Goal: Task Accomplishment & Management: Manage account settings

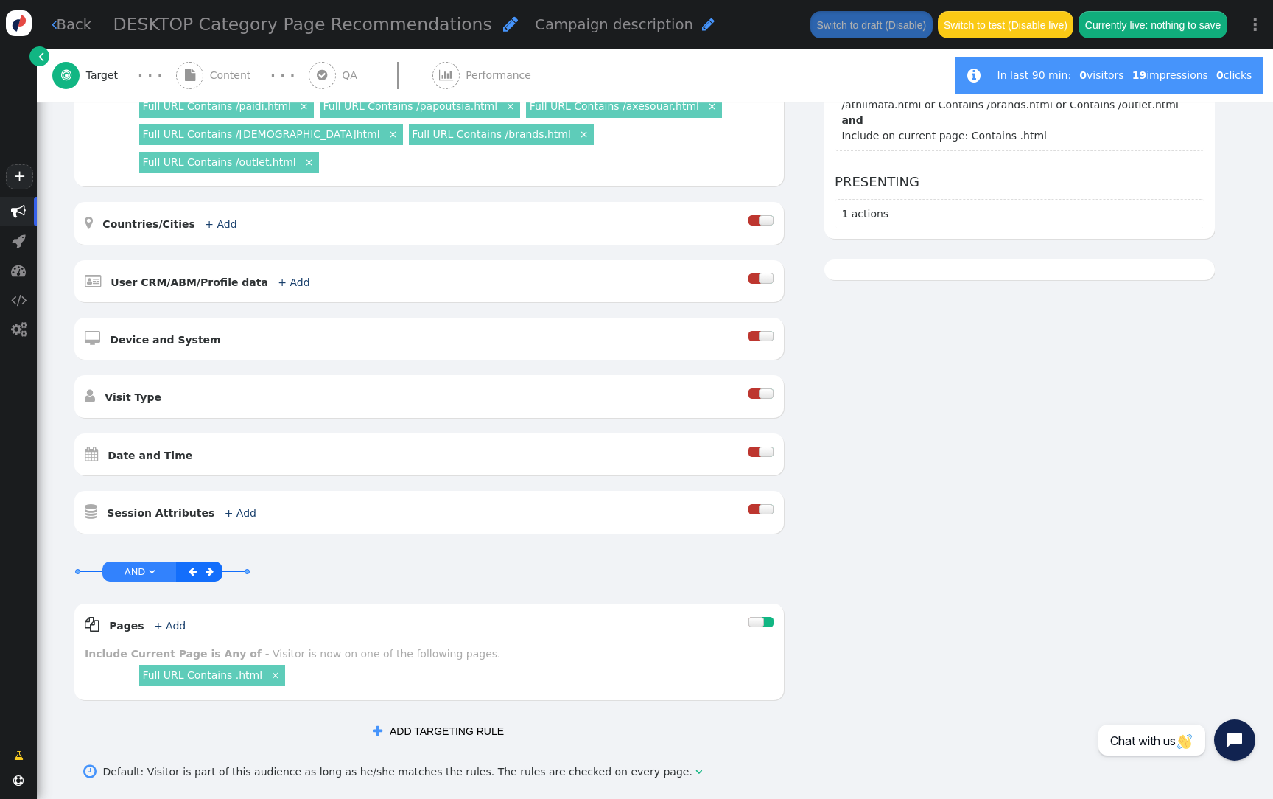
scroll to position [441, 0]
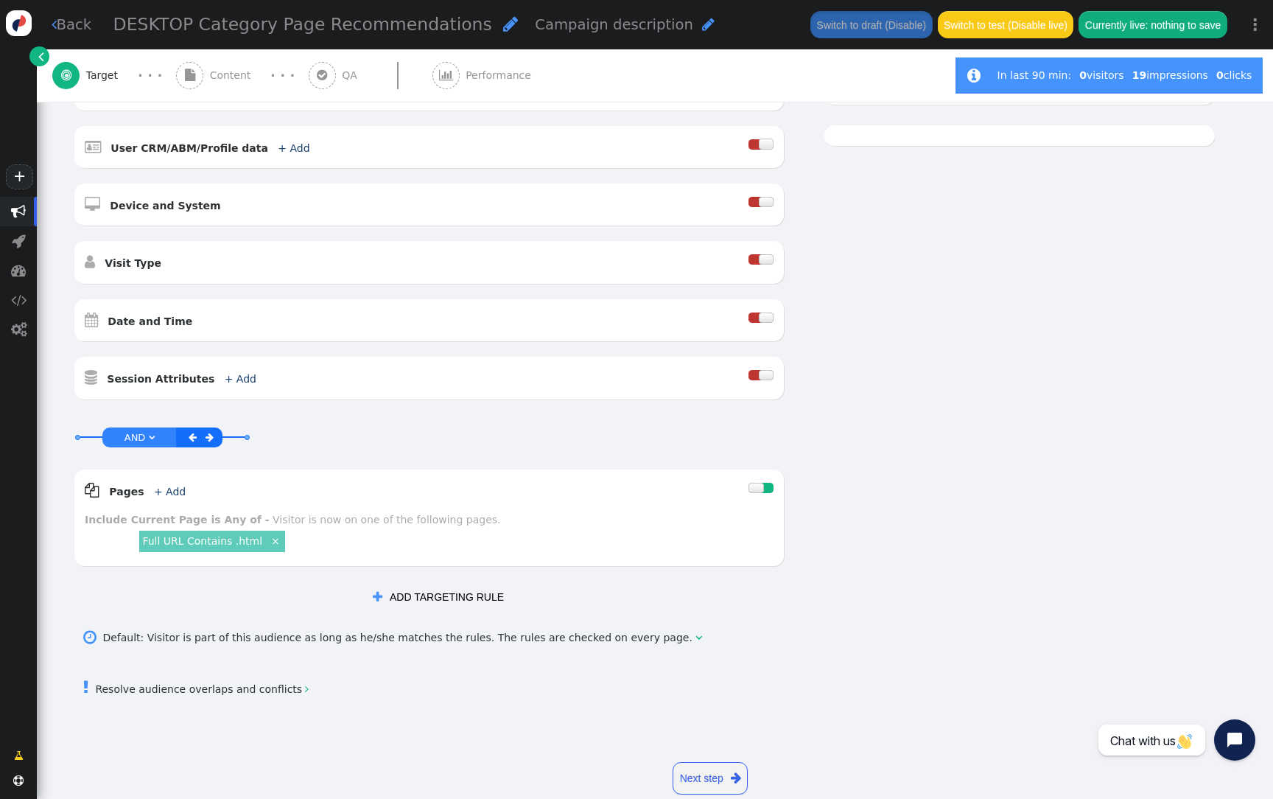
click at [196, 630] on div "Default: Visitor is part of this audience as long as he/she matches the rules. …" at bounding box center [398, 637] width 593 height 15
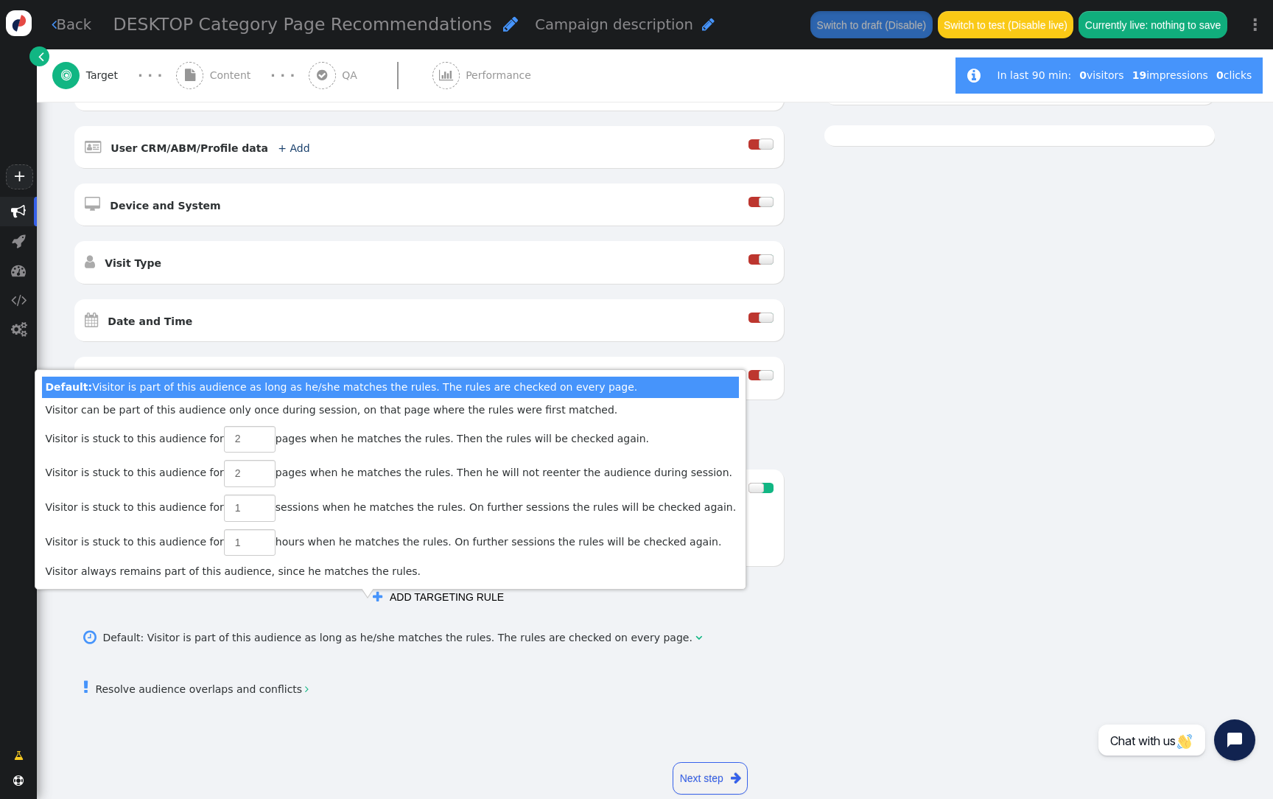
click at [194, 683] on link " Resolve audience overlaps and conflicts " at bounding box center [195, 689] width 225 height 12
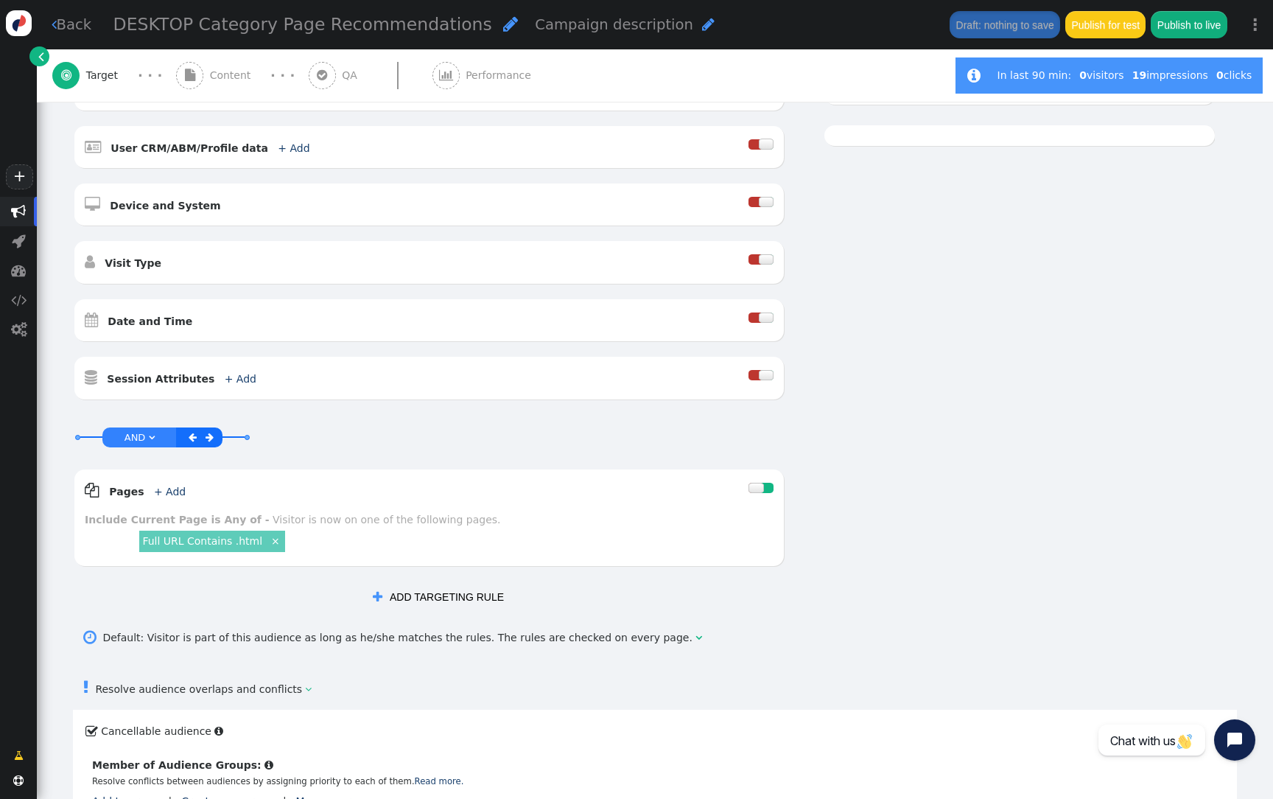
scroll to position [589, 0]
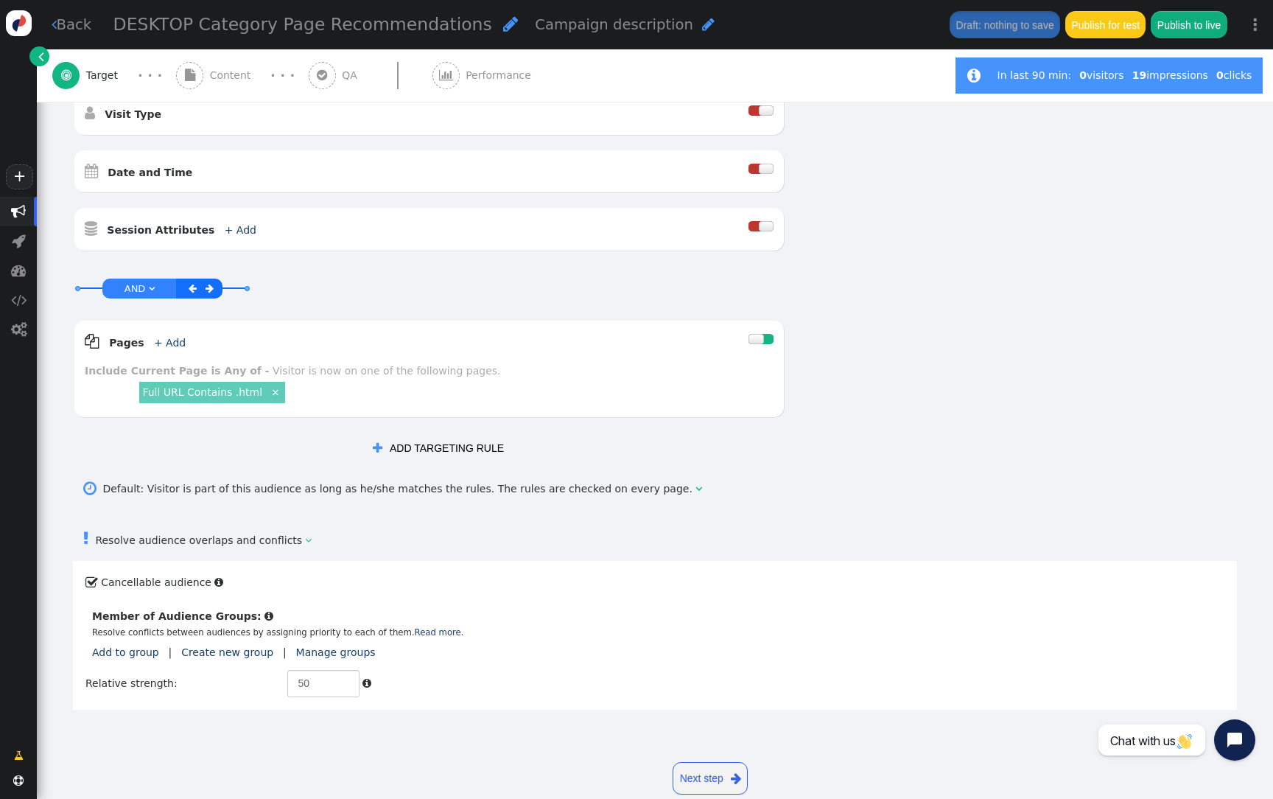
click at [242, 79] on span "Content" at bounding box center [233, 75] width 47 height 15
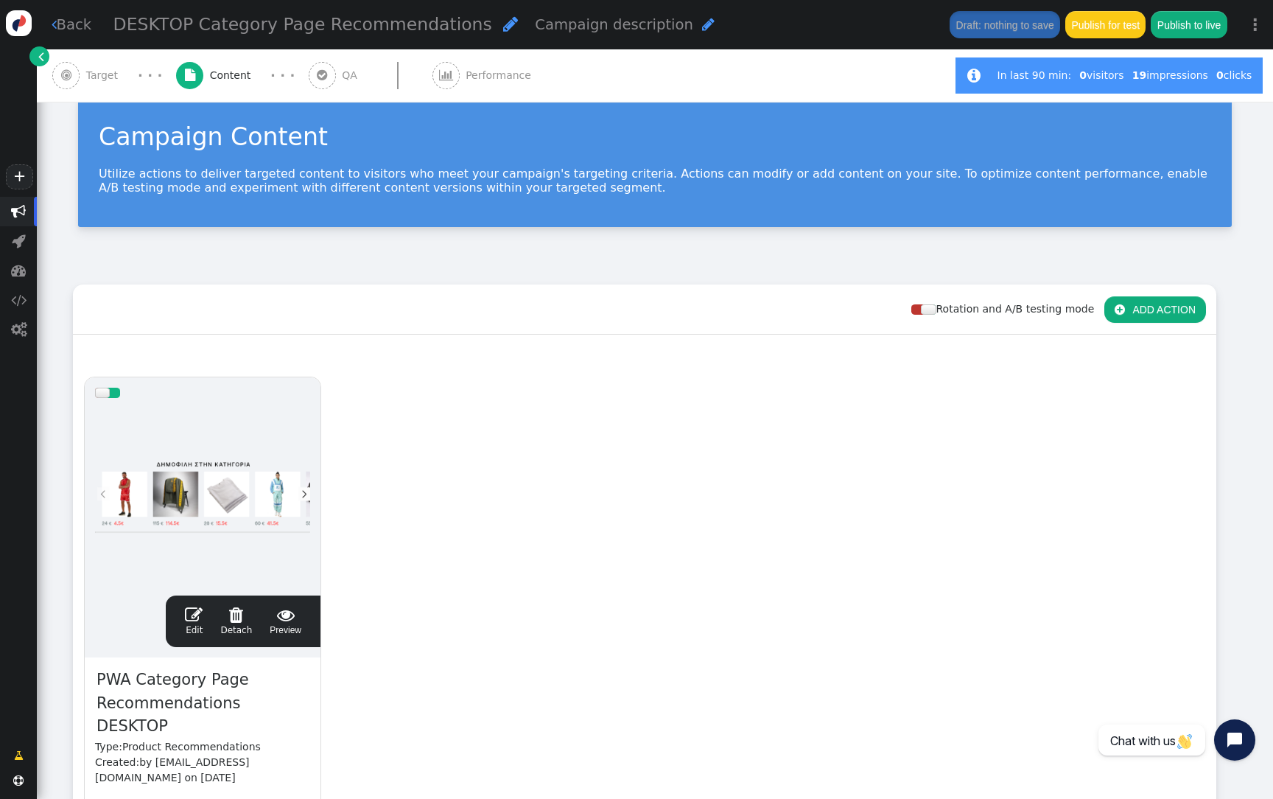
scroll to position [236, 0]
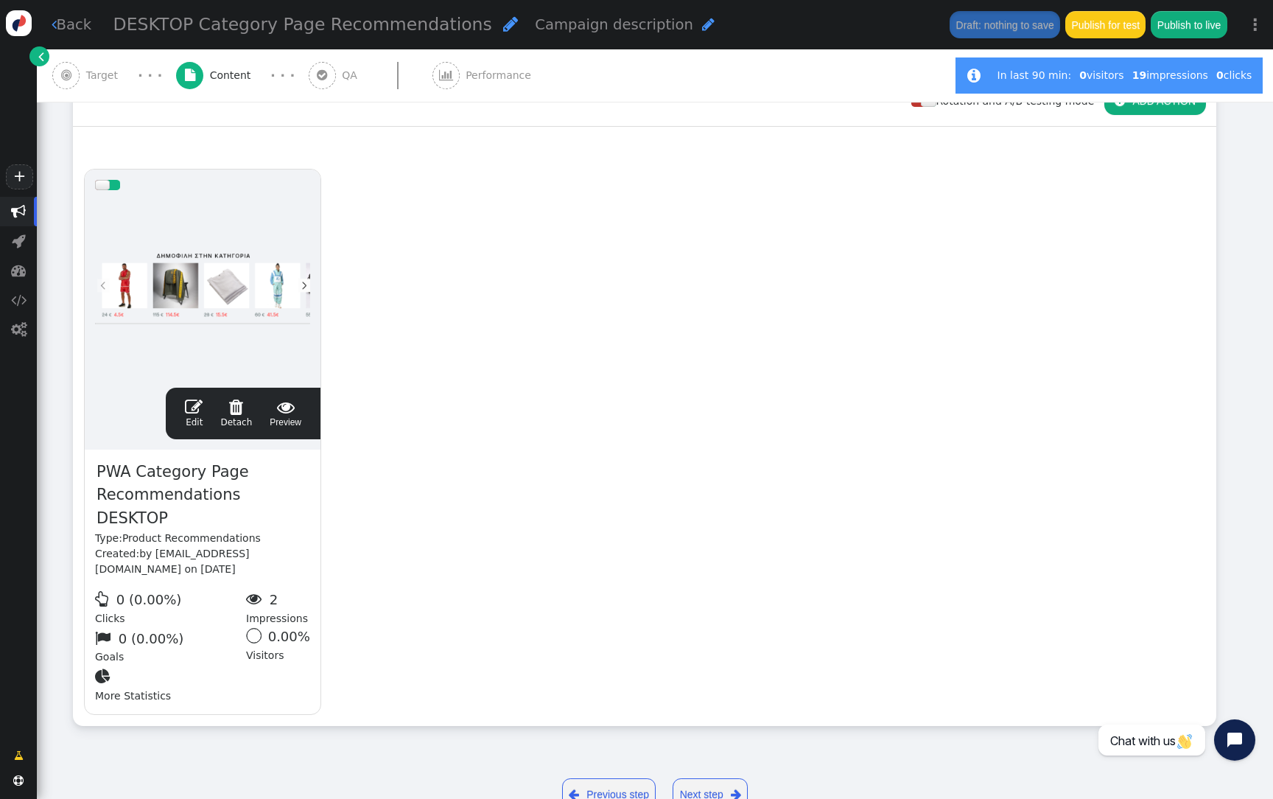
click at [255, 268] on div at bounding box center [202, 288] width 215 height 177
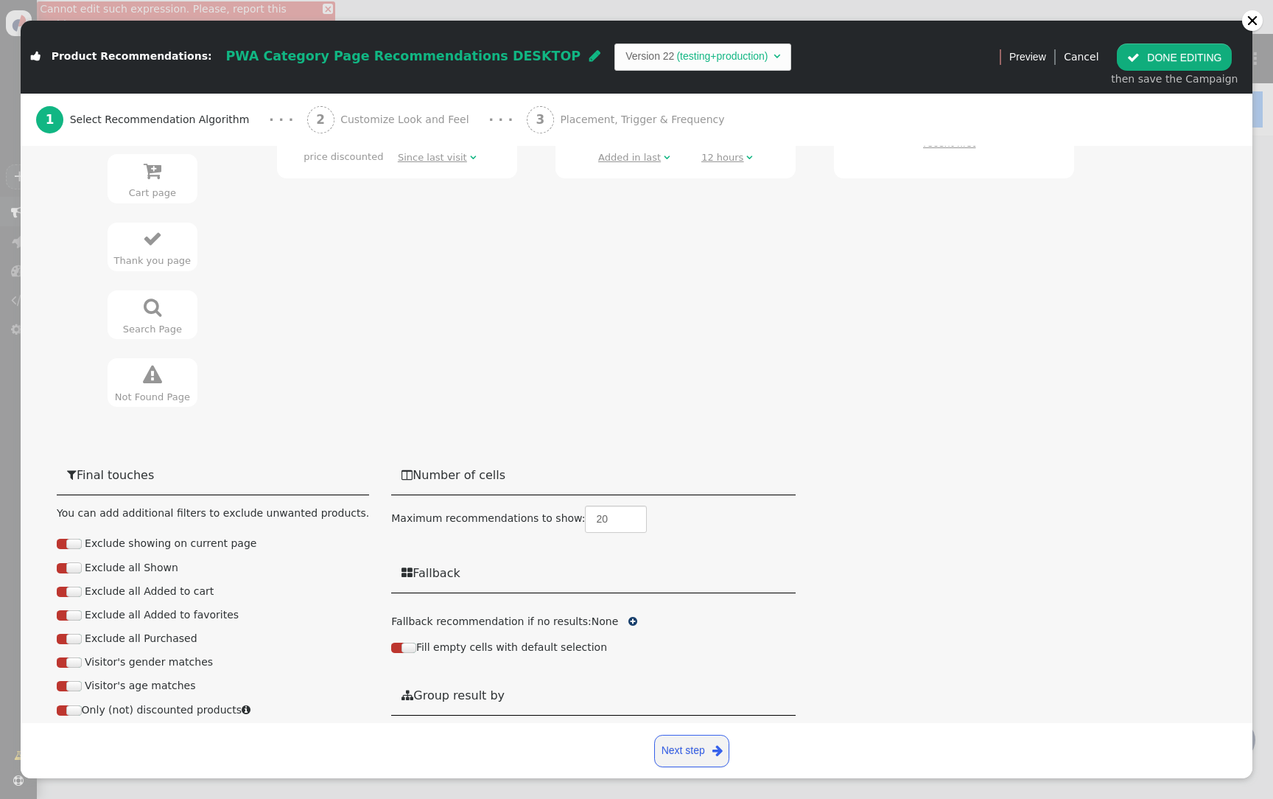
scroll to position [509, 0]
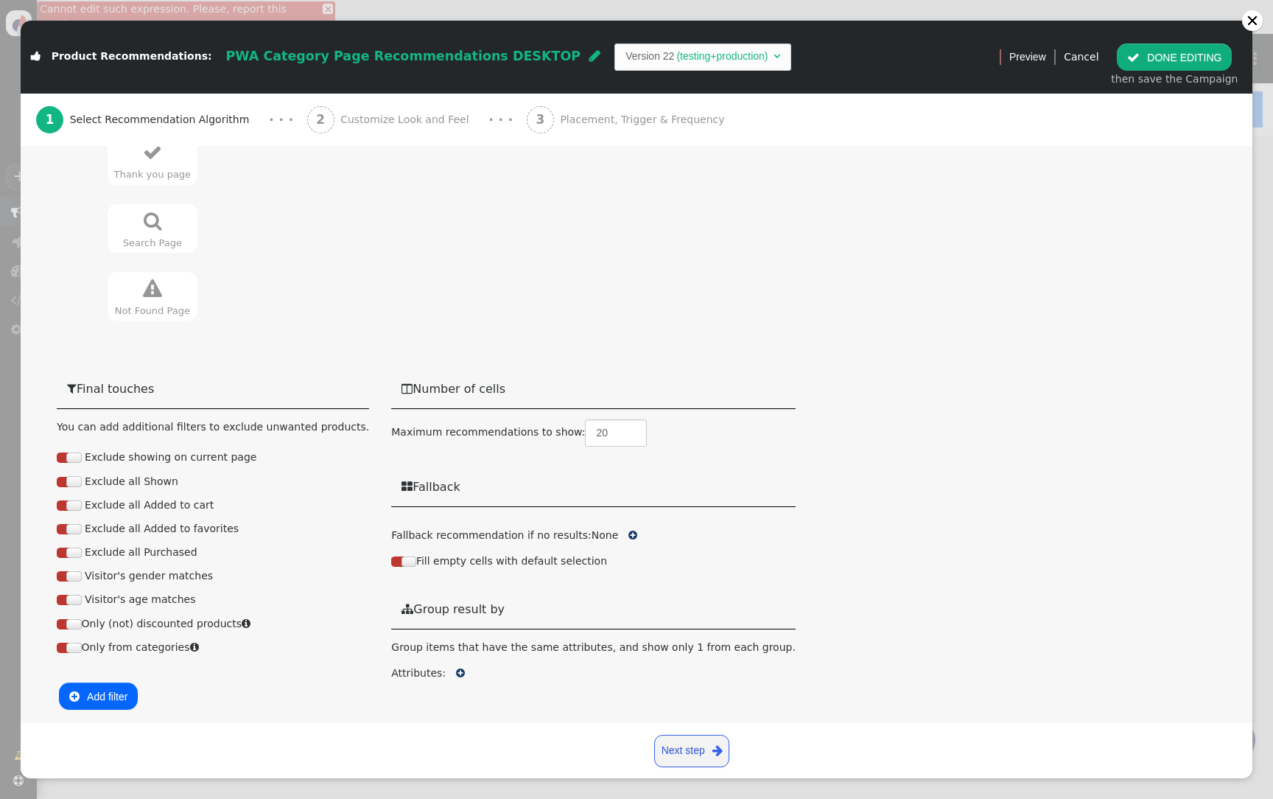
click at [573, 117] on span "Placement, Trigger & Frequency" at bounding box center [645, 119] width 171 height 15
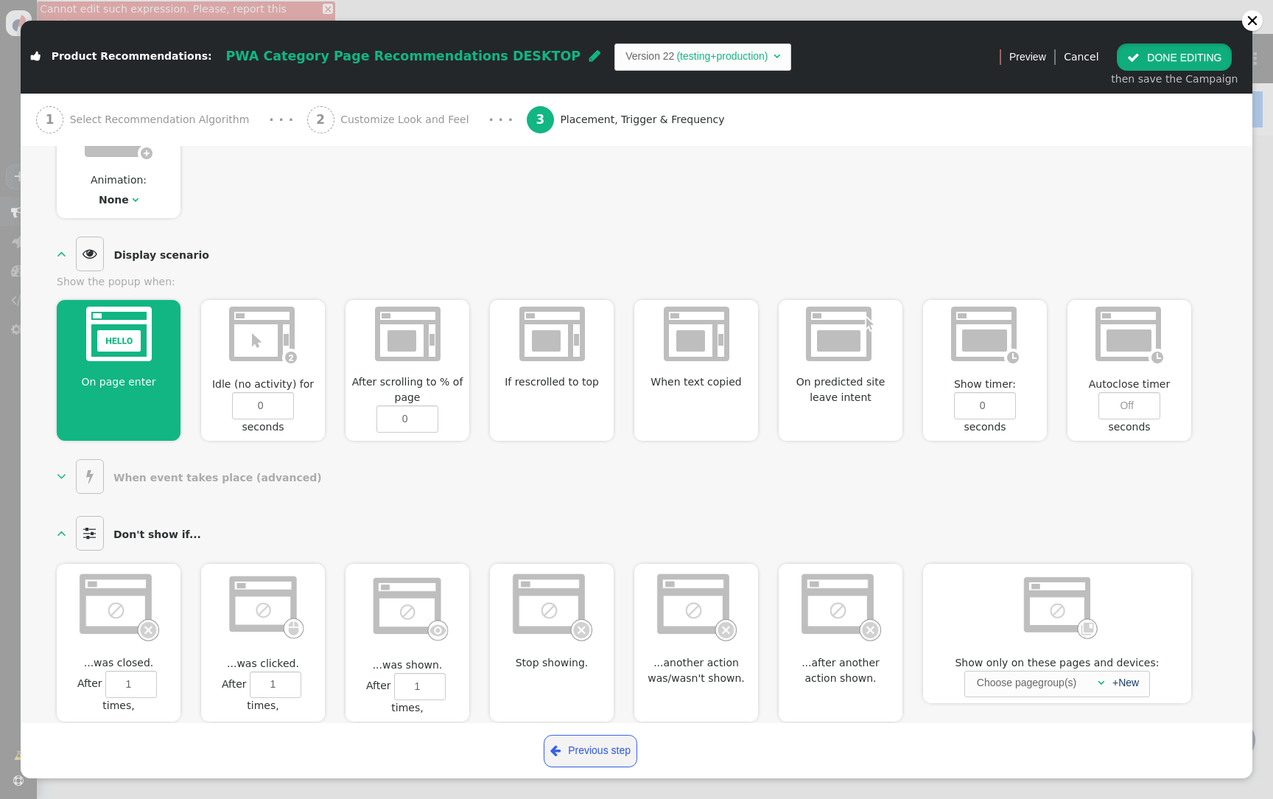
click at [1206, 61] on button " DONE EDITING" at bounding box center [1174, 56] width 115 height 27
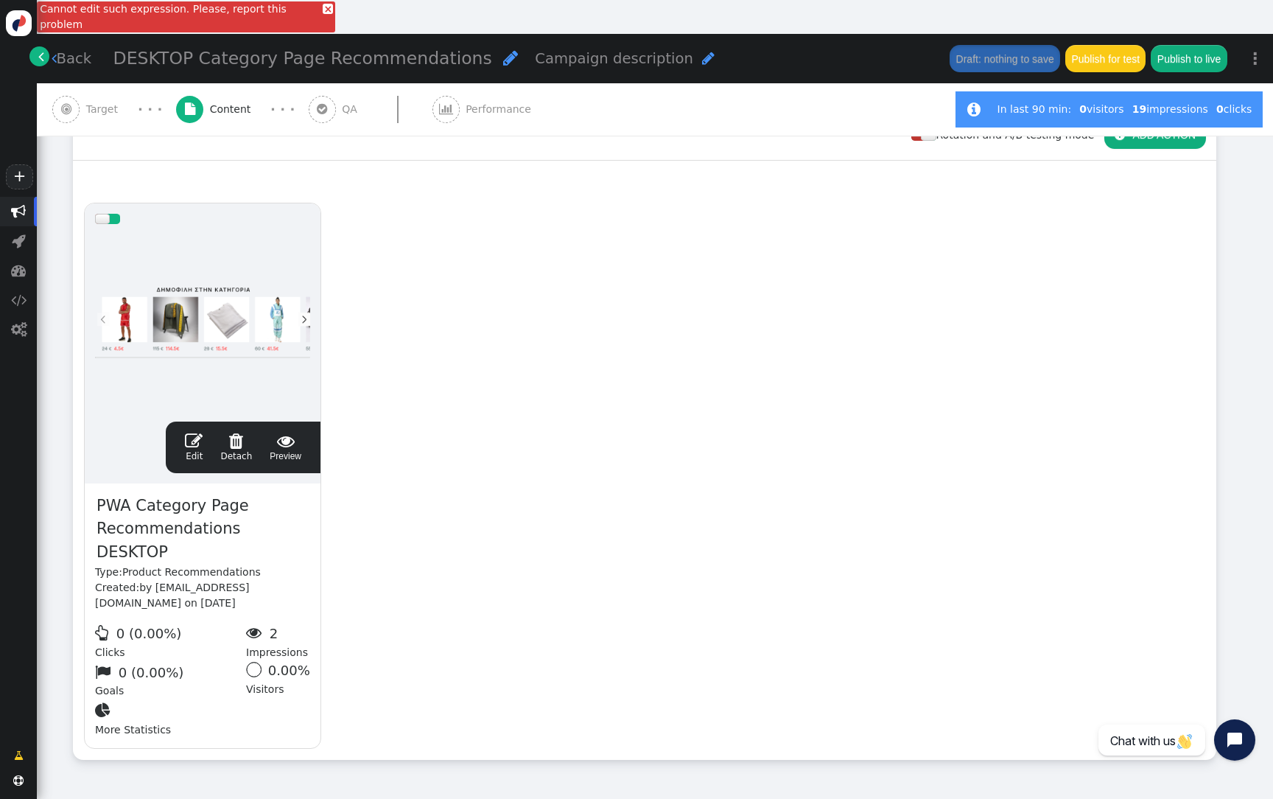
click at [323, 7] on link "×" at bounding box center [328, 9] width 10 height 10
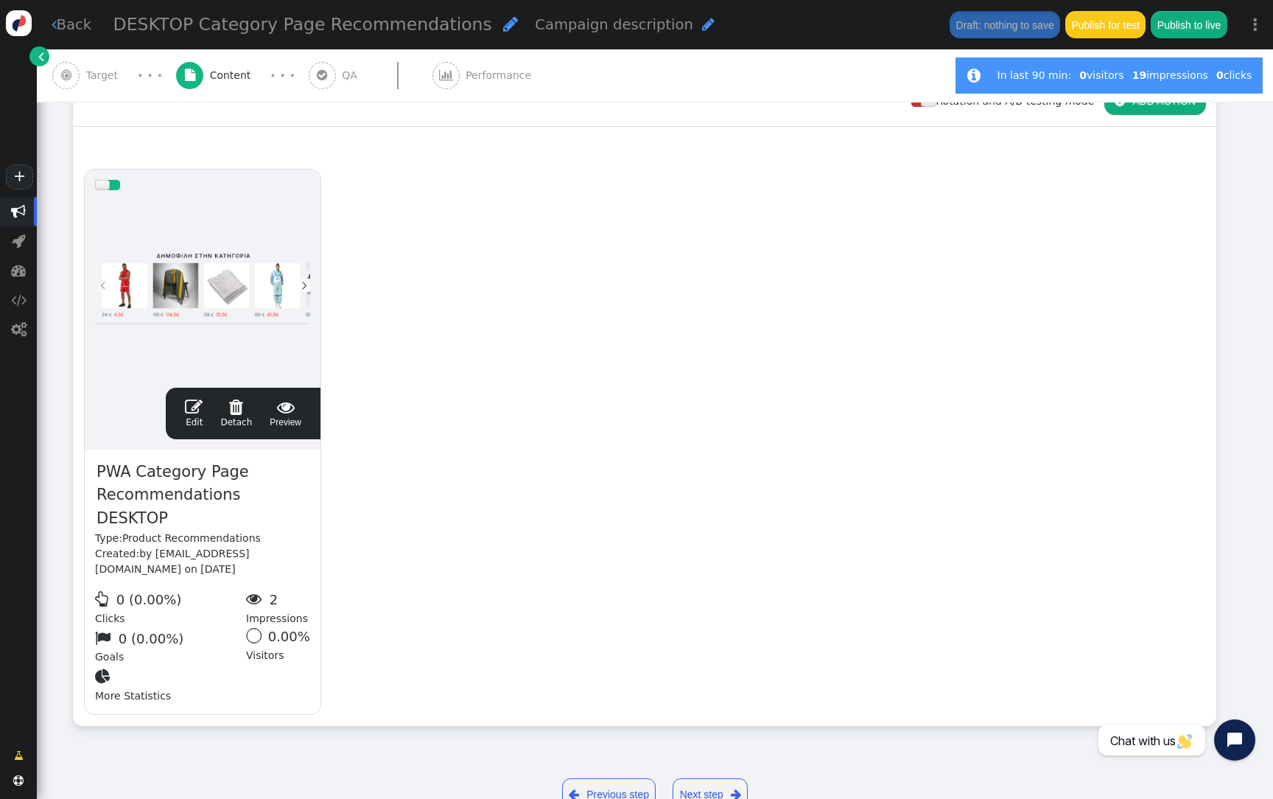
click at [108, 77] on span "Target" at bounding box center [105, 75] width 38 height 15
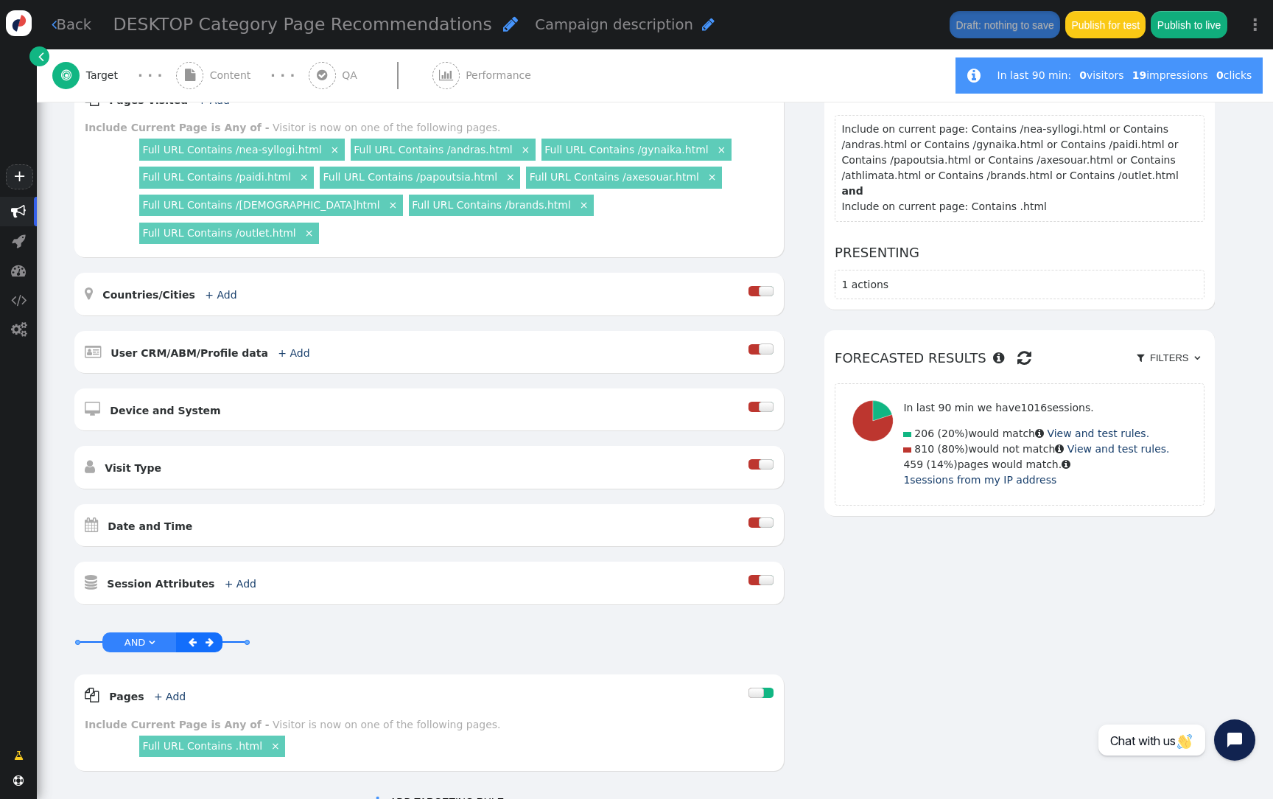
scroll to position [589, 0]
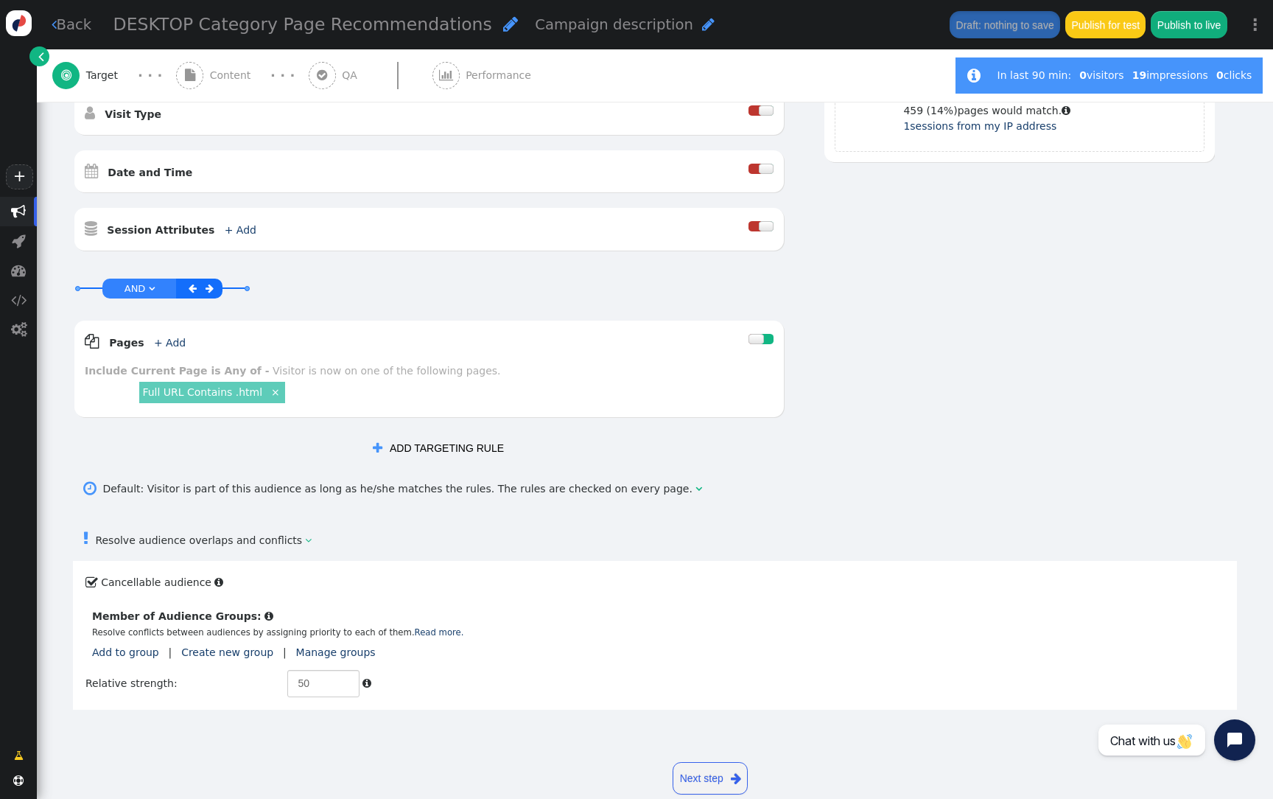
click at [93, 572] on span "" at bounding box center [91, 582] width 13 height 20
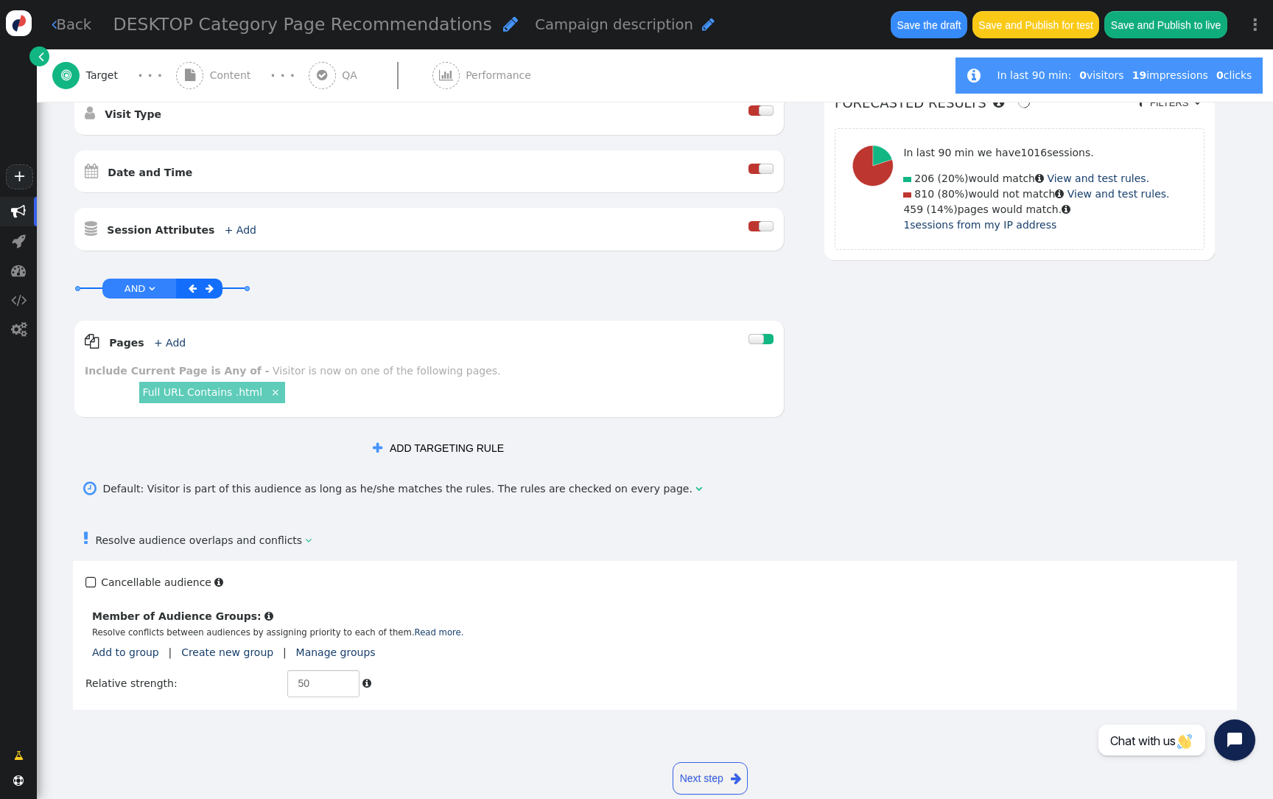
click at [93, 572] on span "" at bounding box center [91, 582] width 13 height 20
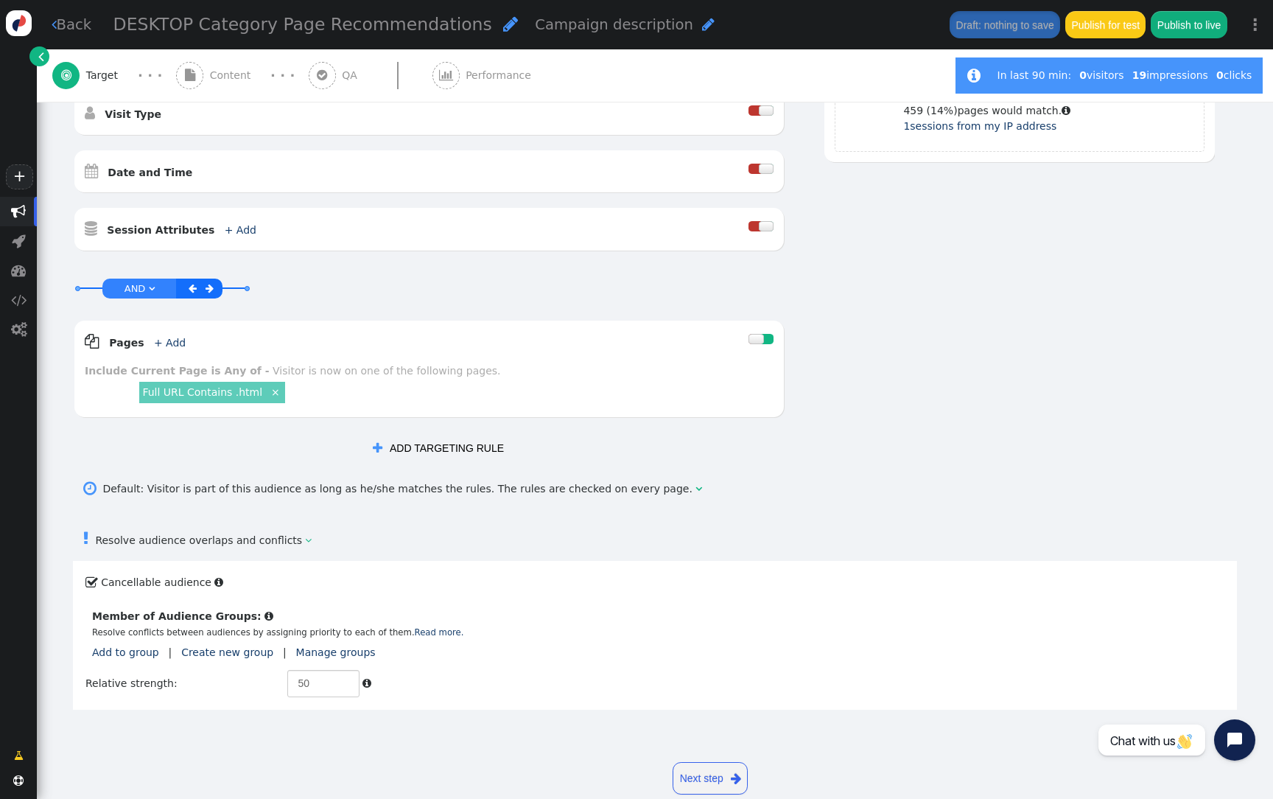
click at [93, 572] on span "" at bounding box center [91, 582] width 13 height 20
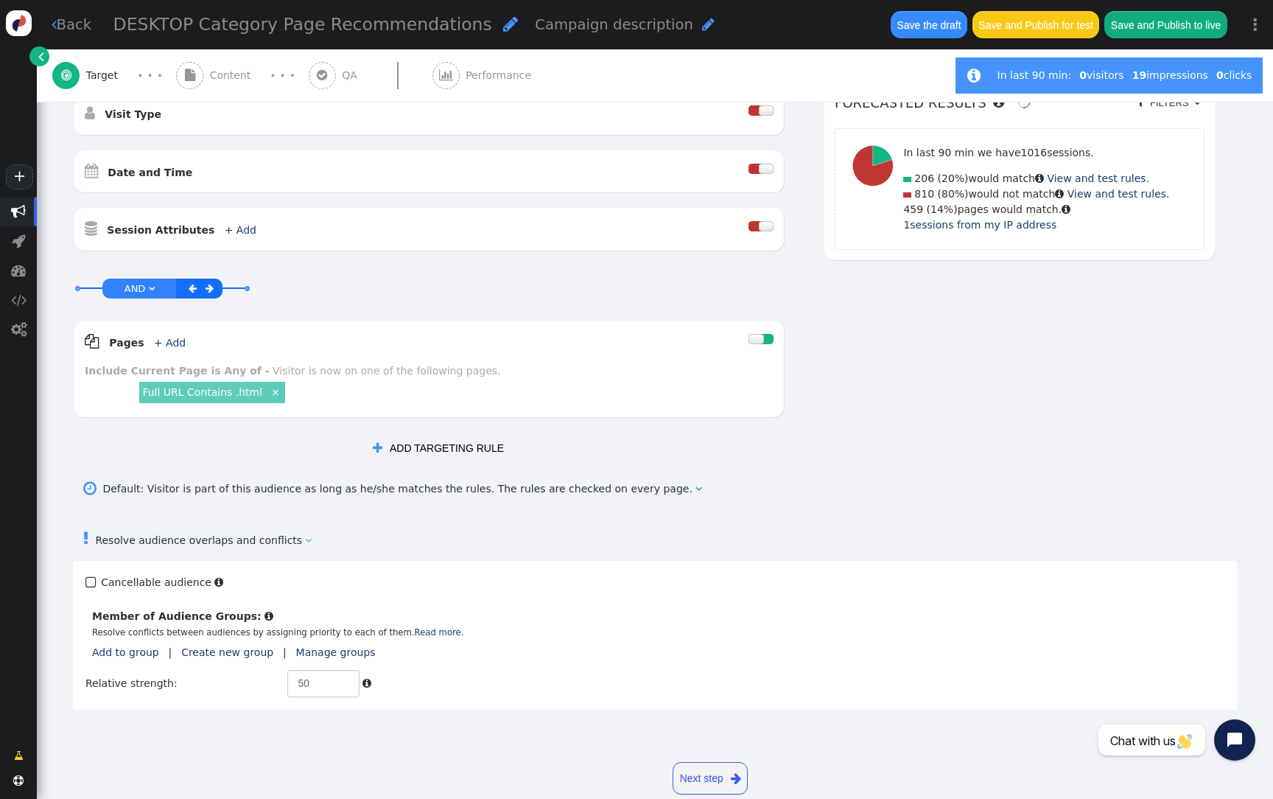
click at [608, 480] on div " Default: Visitor is part of this audience as long as he/she matches the rules…" at bounding box center [655, 492] width 1164 height 38
click at [28, 329] on span "" at bounding box center [18, 329] width 37 height 29
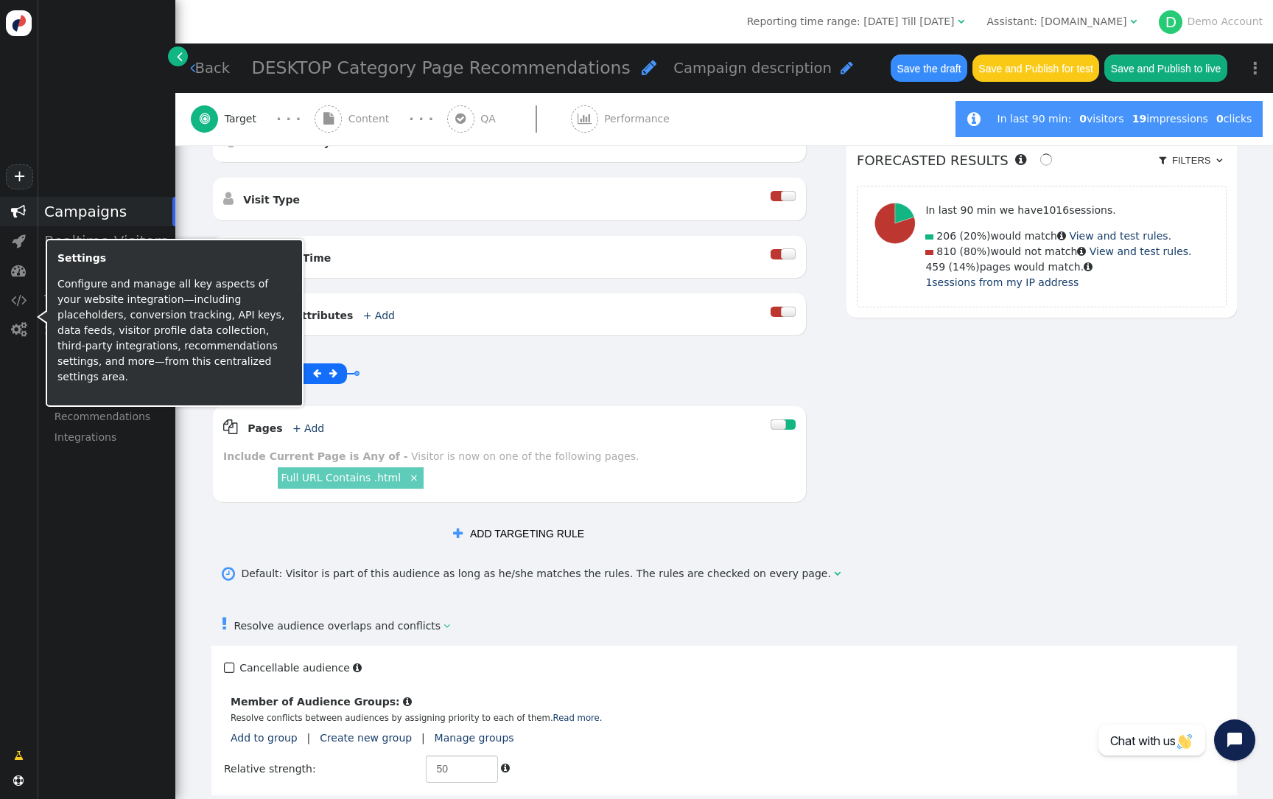
scroll to position [645, 0]
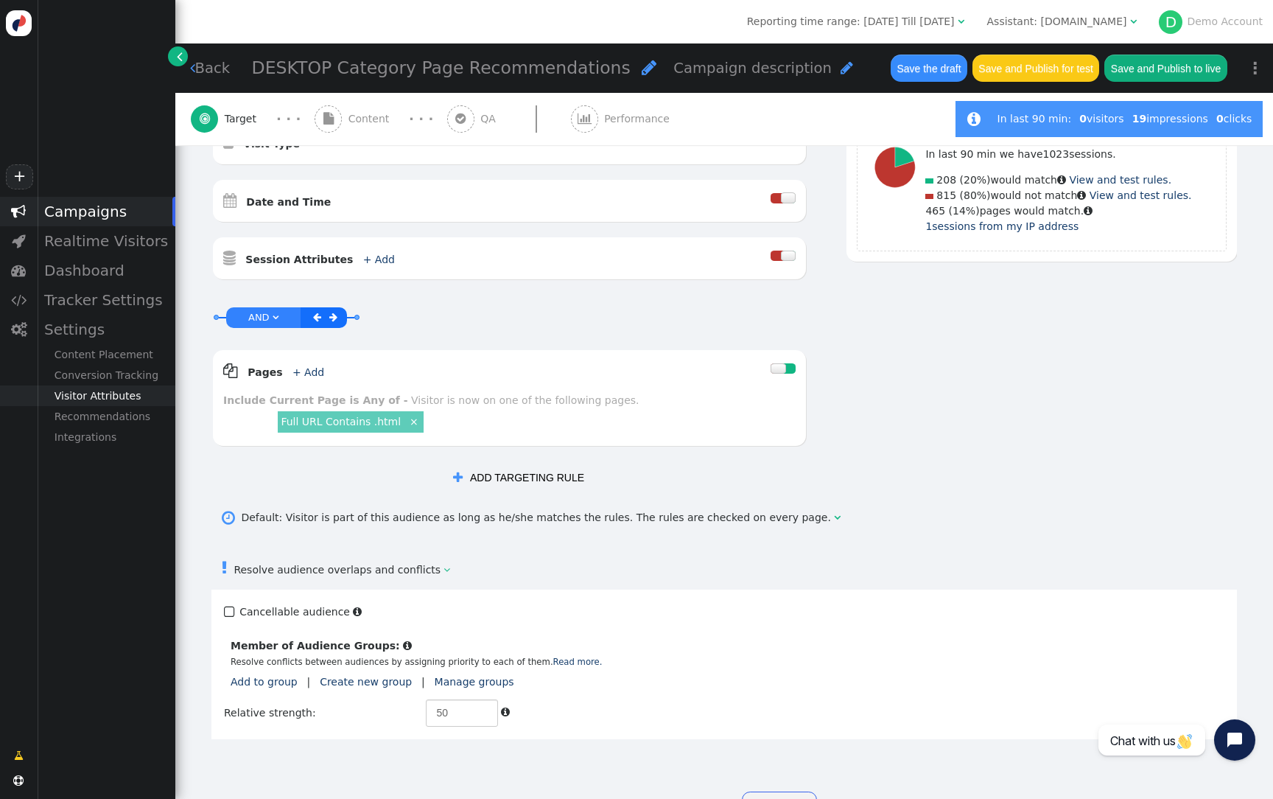
click at [114, 393] on div "Visitor Attributes" at bounding box center [106, 395] width 138 height 21
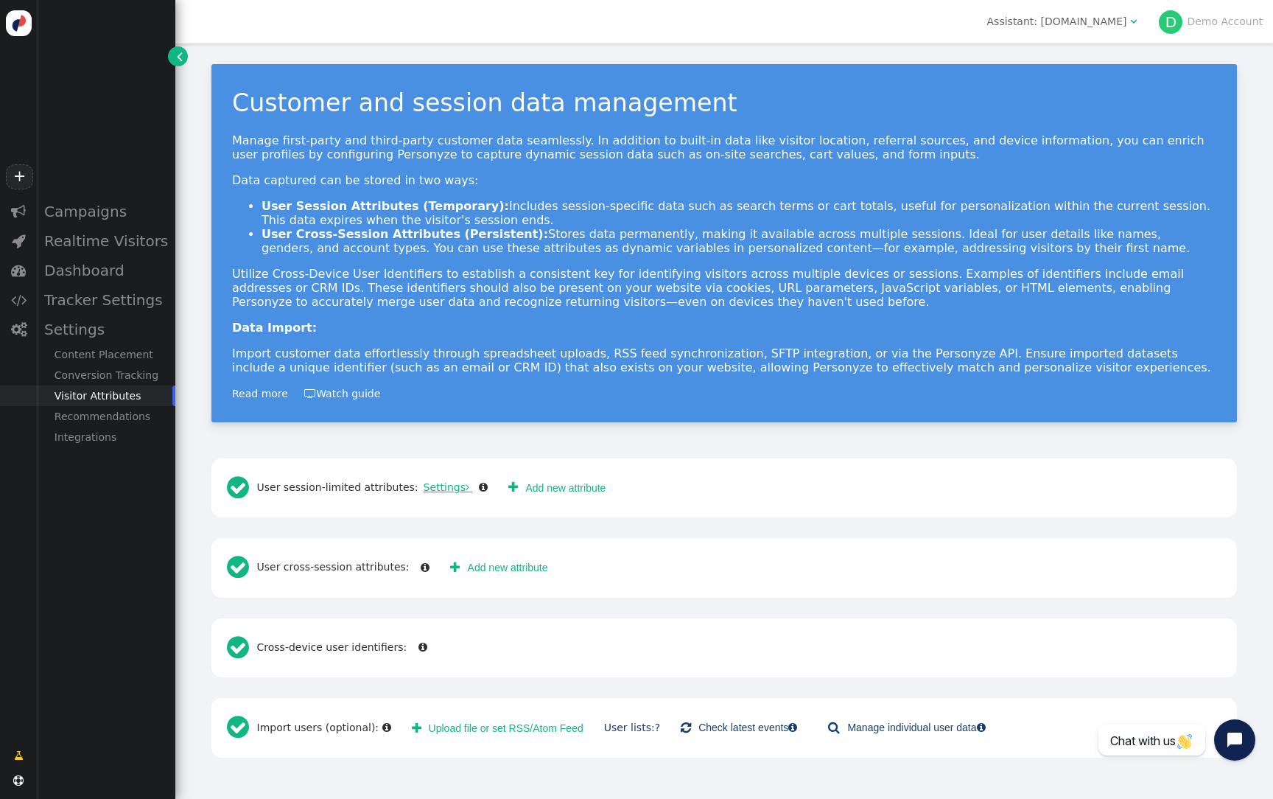
click at [445, 487] on link "Settings " at bounding box center [445, 487] width 55 height 12
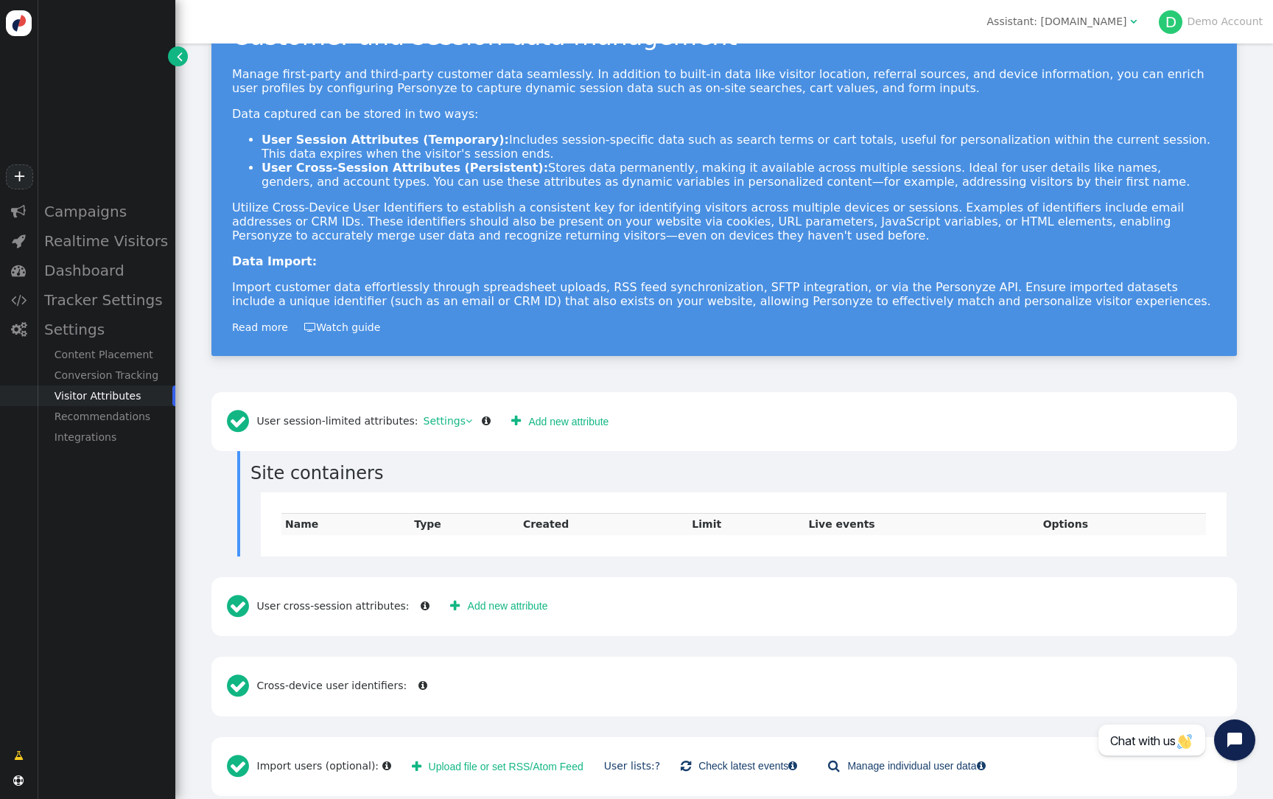
scroll to position [67, 0]
click at [474, 605] on link " Add new attribute" at bounding box center [499, 605] width 118 height 27
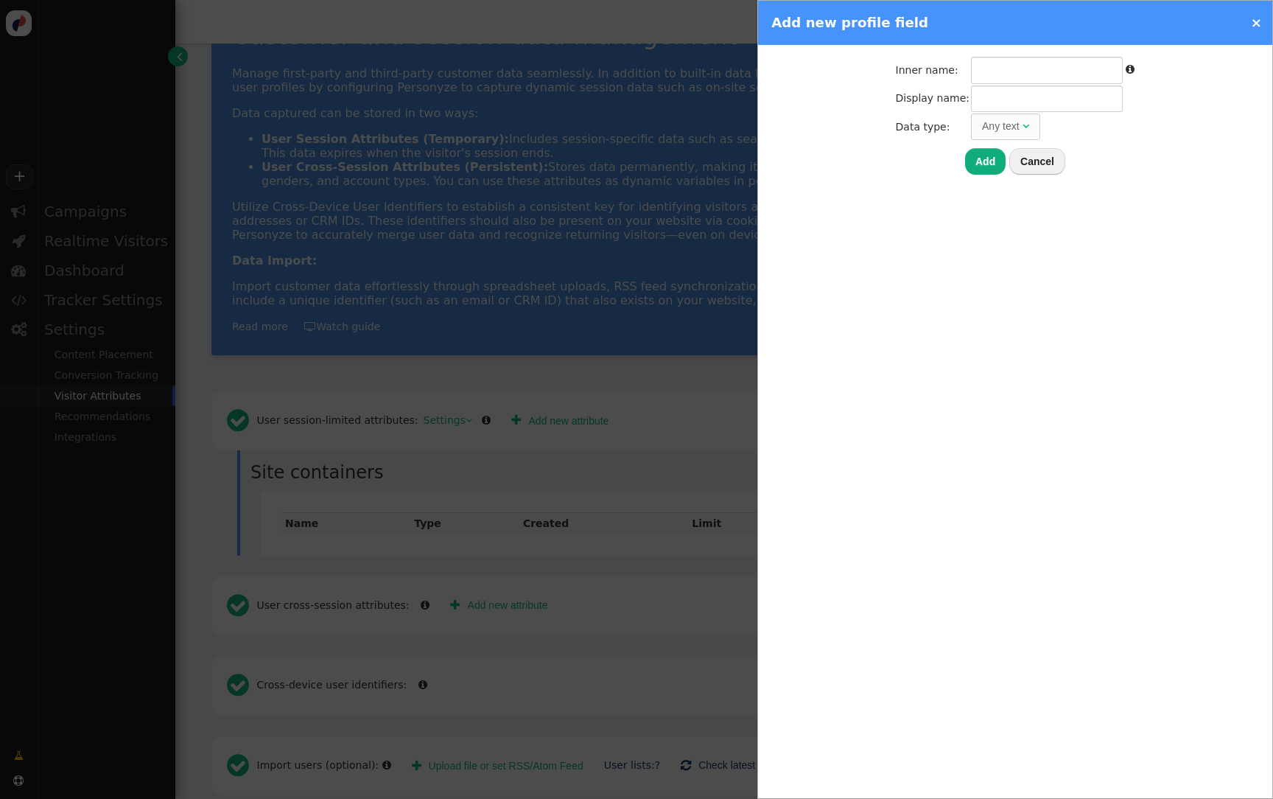
click at [654, 396] on div at bounding box center [636, 399] width 1273 height 799
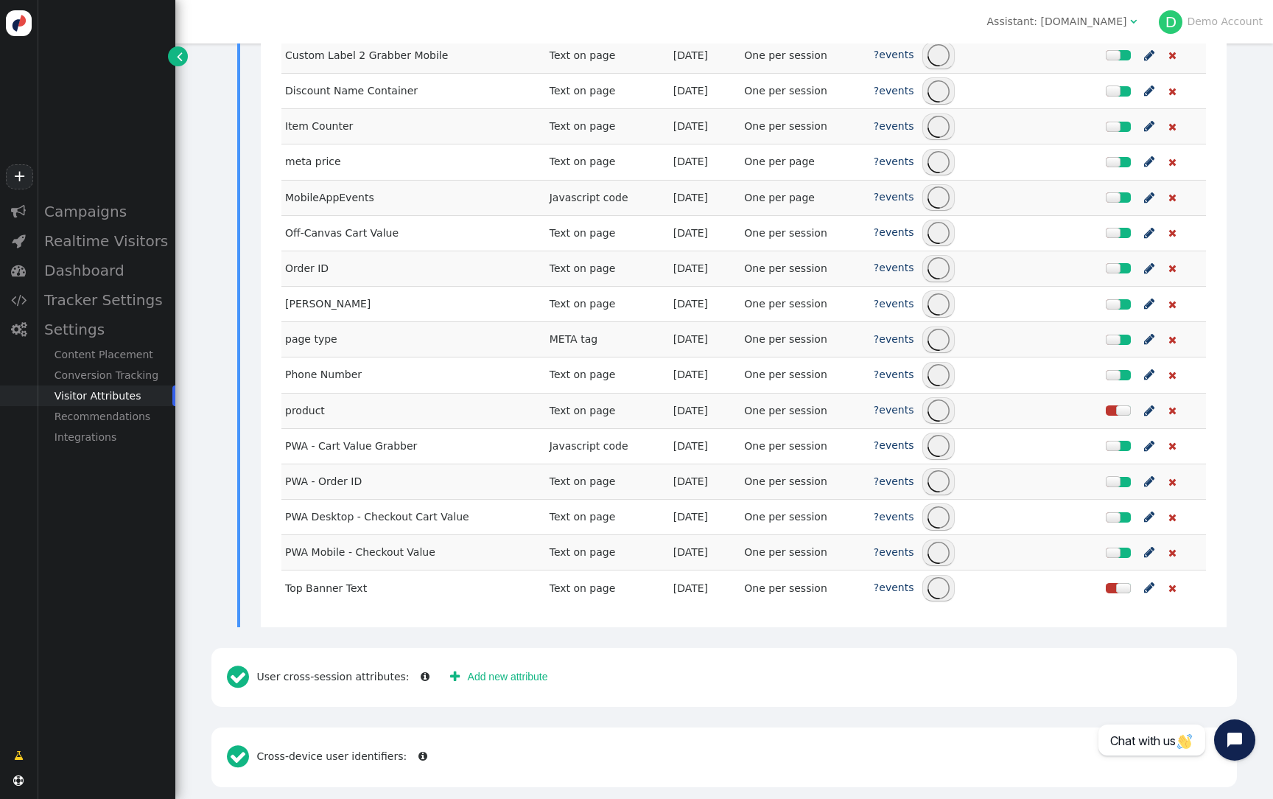
scroll to position [900, 0]
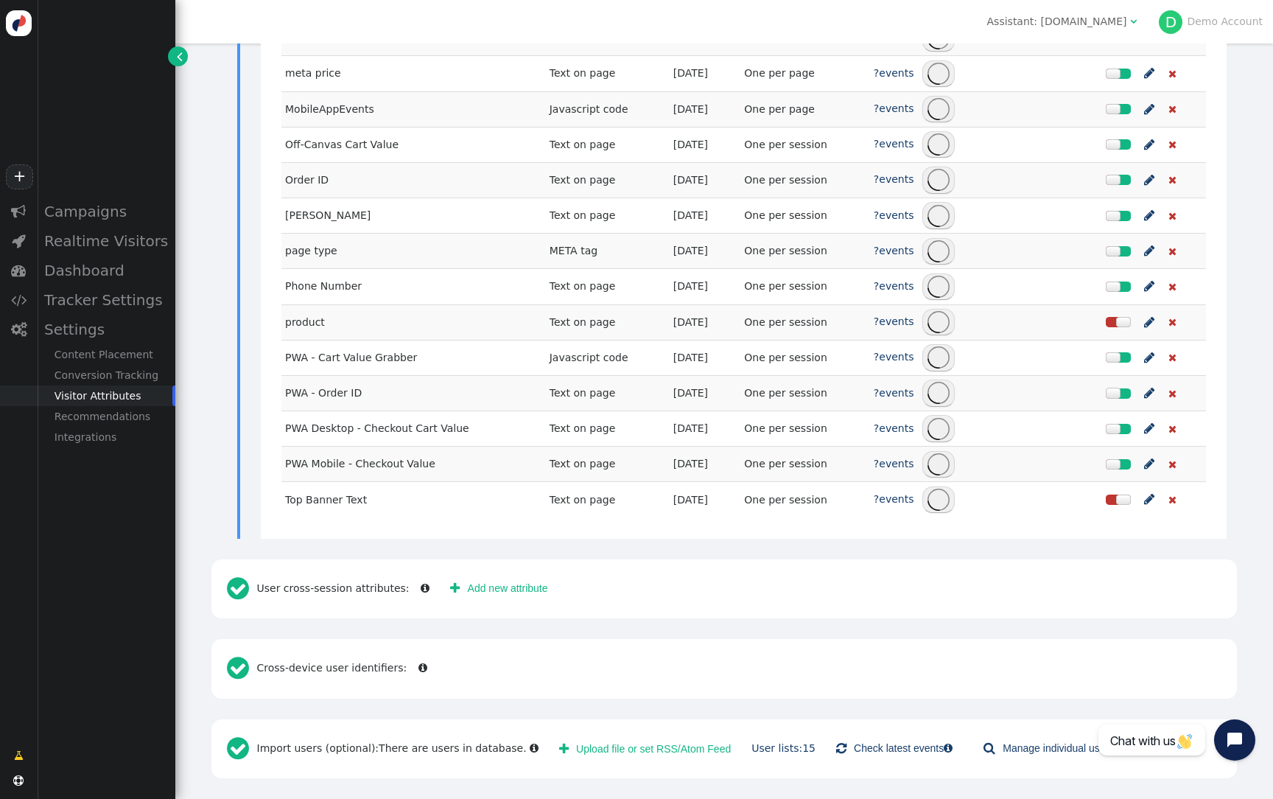
click at [529, 592] on link " Add new attribute" at bounding box center [499, 588] width 118 height 27
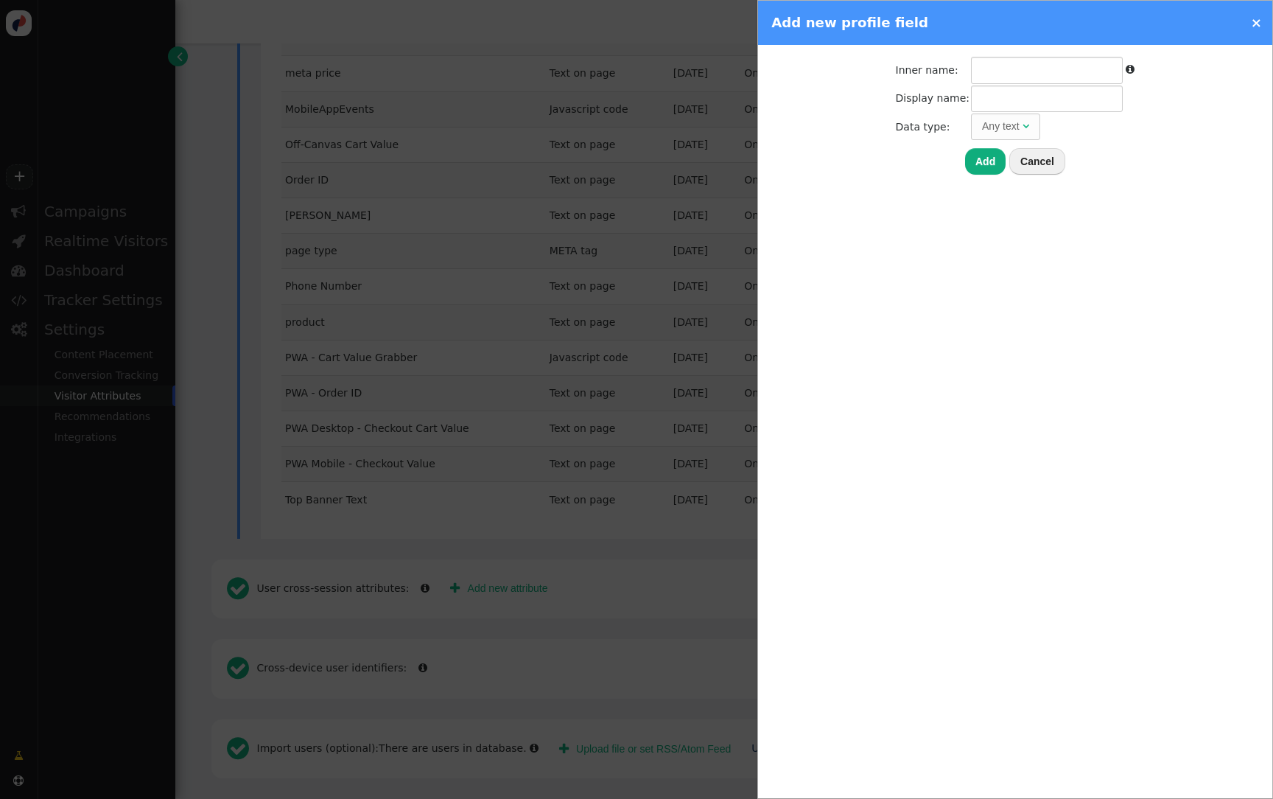
click at [600, 550] on div at bounding box center [636, 399] width 1273 height 799
